Goal: Task Accomplishment & Management: Manage account settings

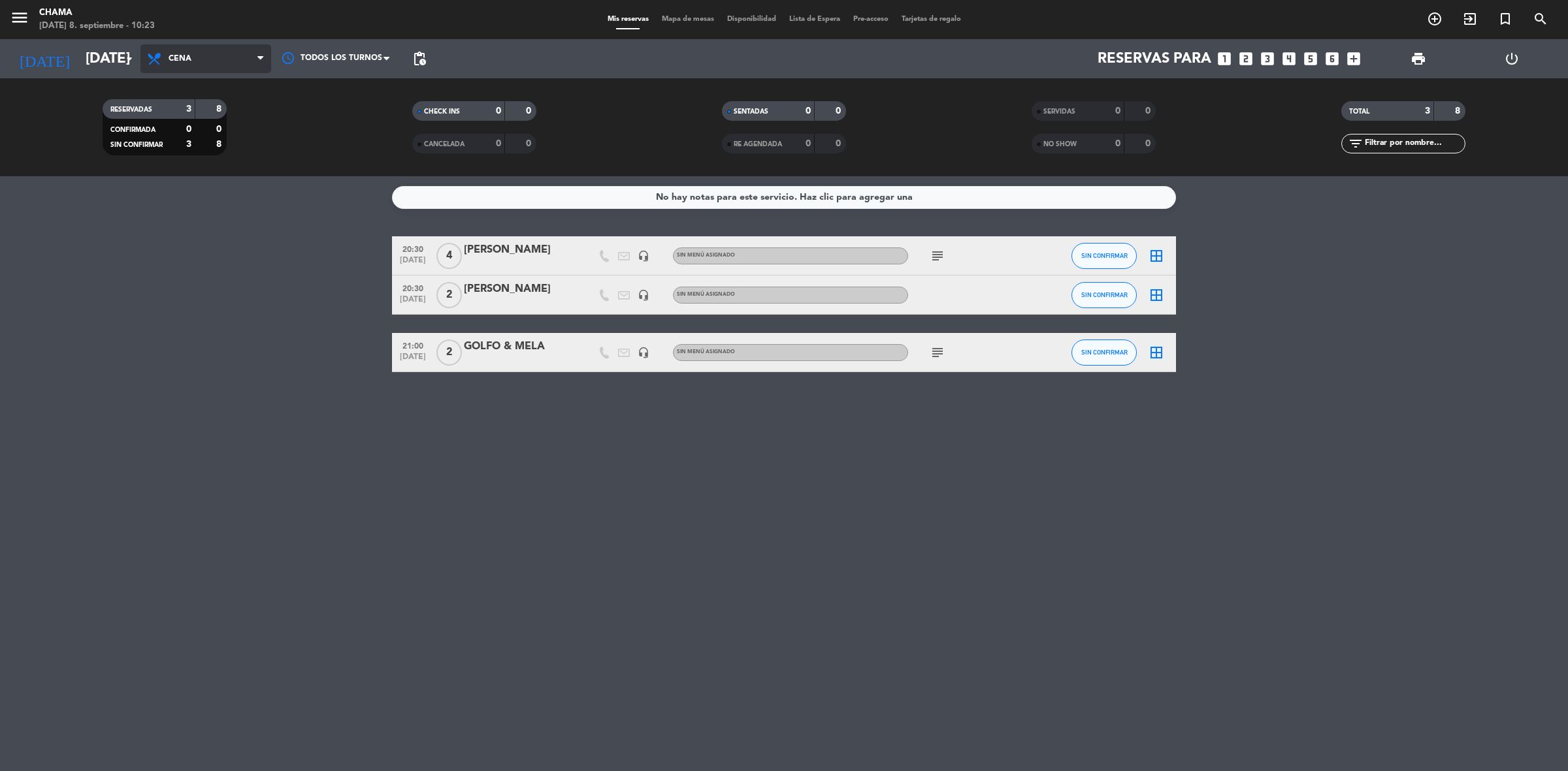
click at [201, 69] on span "Cena" at bounding box center [206, 58] width 131 height 29
click at [206, 82] on div "menu CHAMA [DATE] 8. septiembre - 10:23 Mis reservas Mapa de mesas Disponibilid…" at bounding box center [784, 88] width 1568 height 176
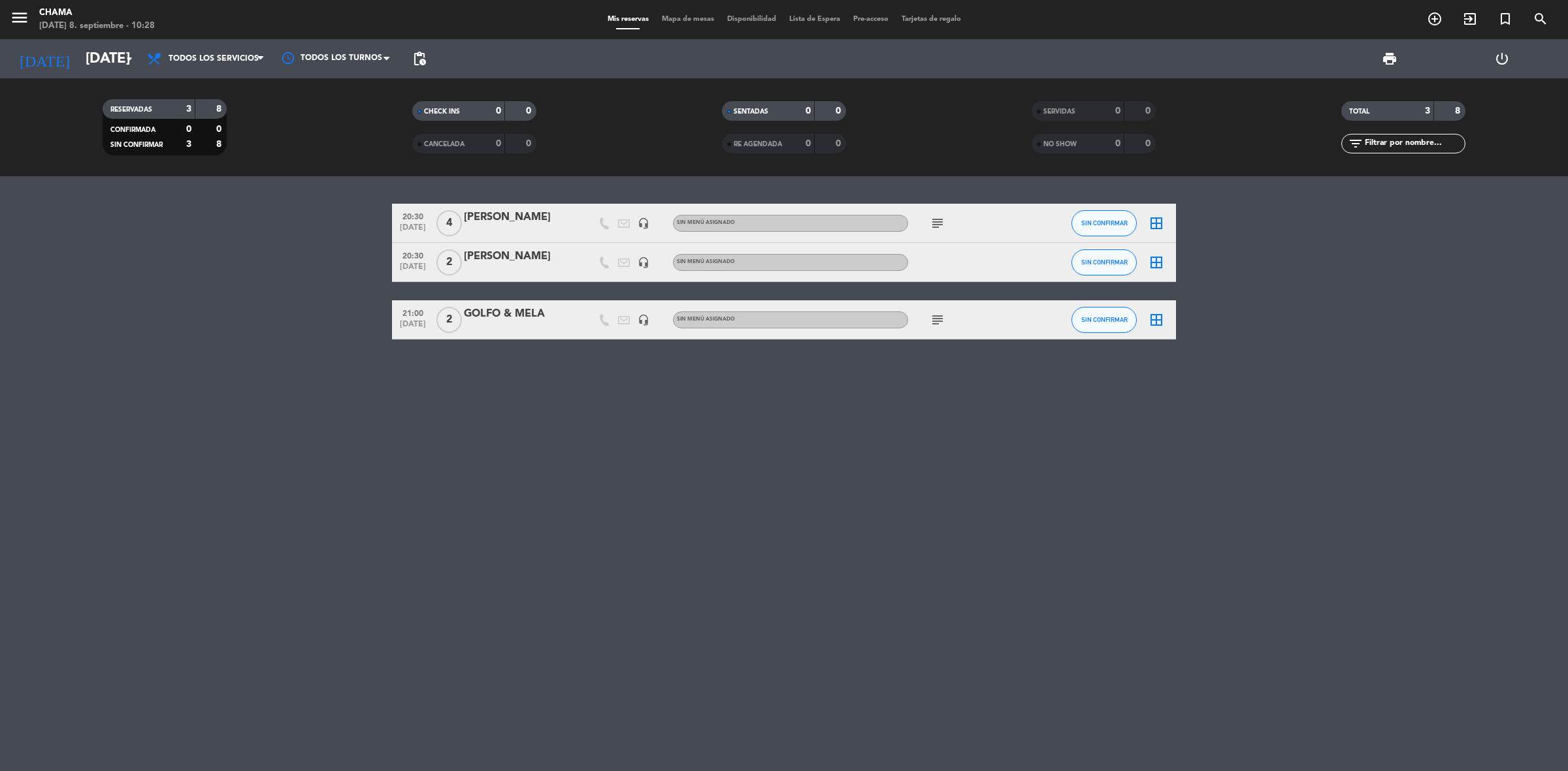
click at [948, 221] on div "subject" at bounding box center [966, 223] width 118 height 39
click at [942, 223] on icon "subject" at bounding box center [938, 223] width 16 height 16
click at [950, 222] on div "subject necesitan que este [PERSON_NAME] [PERSON_NAME]" at bounding box center [966, 223] width 118 height 39
click at [945, 225] on icon "subject" at bounding box center [938, 223] width 16 height 16
click at [975, 219] on div "subject necesitan que este [PERSON_NAME] [PERSON_NAME]" at bounding box center [966, 223] width 118 height 39
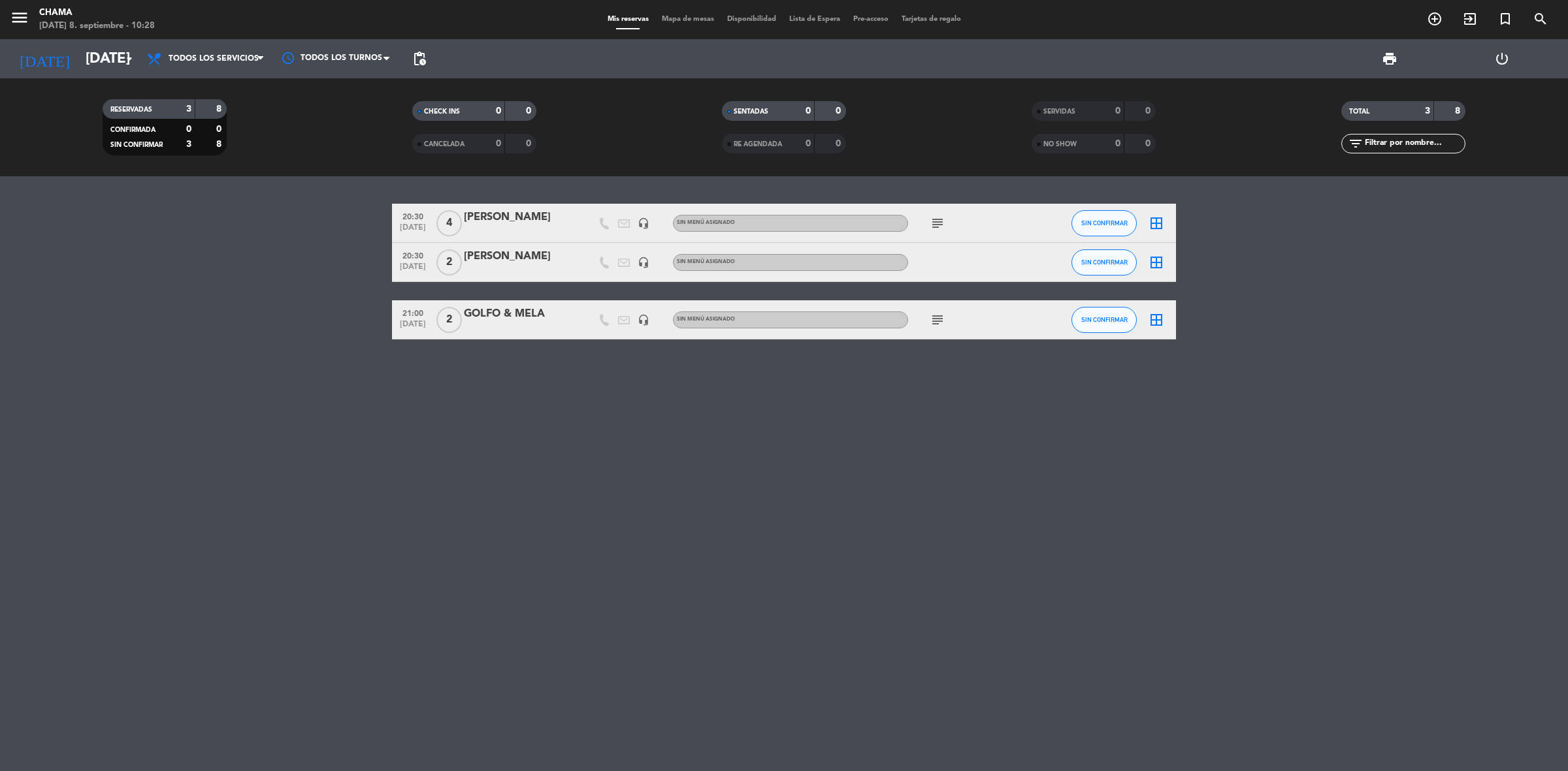
click at [954, 217] on div "subject" at bounding box center [966, 223] width 118 height 39
click at [936, 318] on icon "subject" at bounding box center [938, 320] width 16 height 16
click at [939, 321] on icon "subject" at bounding box center [938, 320] width 16 height 16
click at [537, 262] on div "[PERSON_NAME]" at bounding box center [519, 256] width 111 height 17
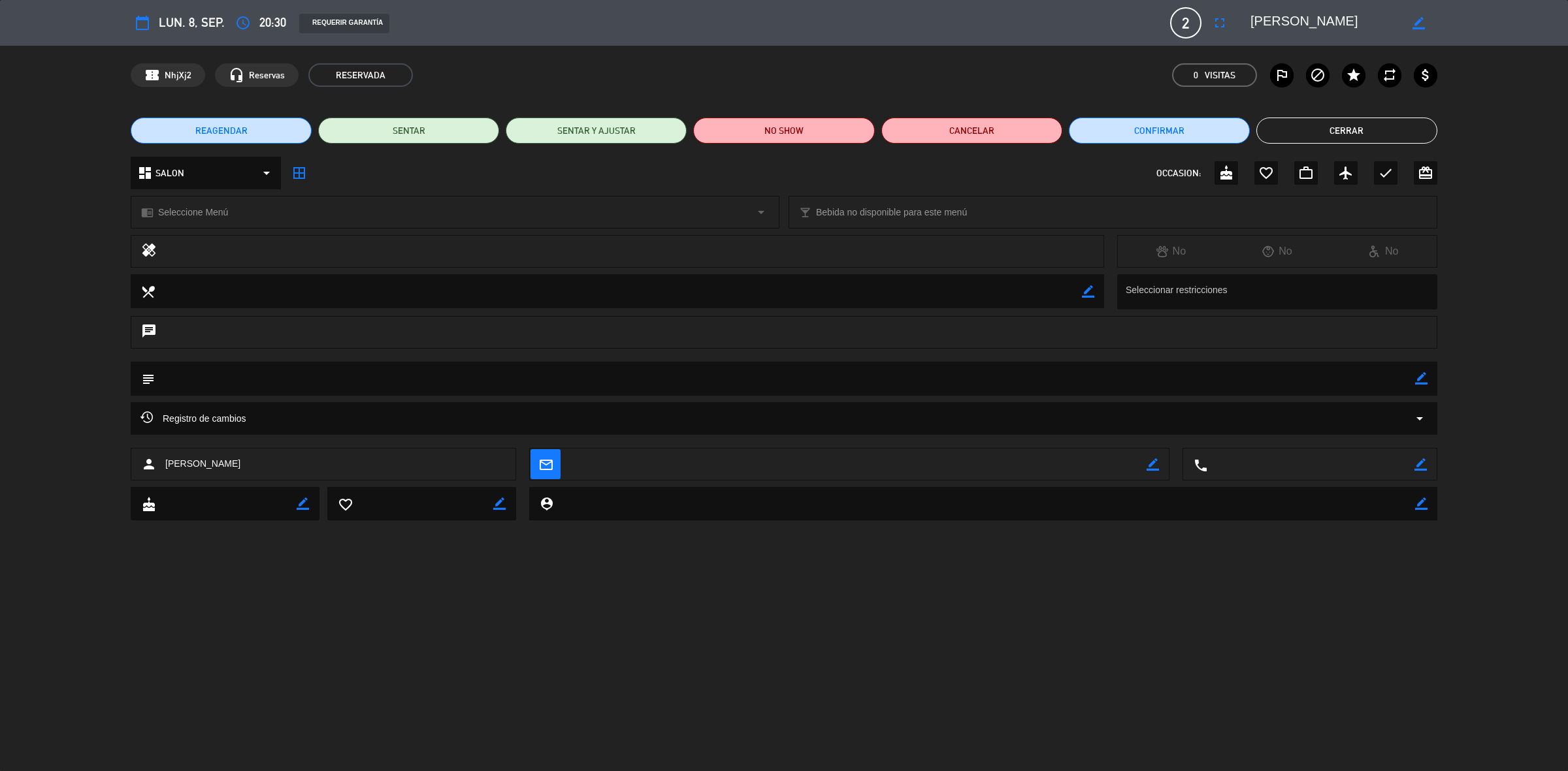
click at [1337, 126] on button "Cerrar" at bounding box center [1346, 131] width 181 height 26
